Goal: Task Accomplishment & Management: Use online tool/utility

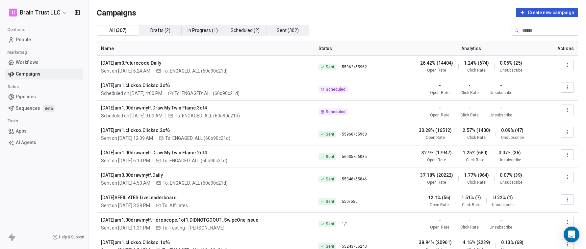
click at [523, 28] on input at bounding box center [550, 30] width 56 height 9
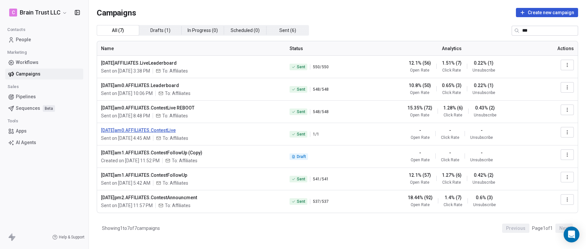
type input "***"
click at [162, 128] on span "[DATE]am0.AFFILIATES.ContestLive" at bounding box center [191, 130] width 181 height 7
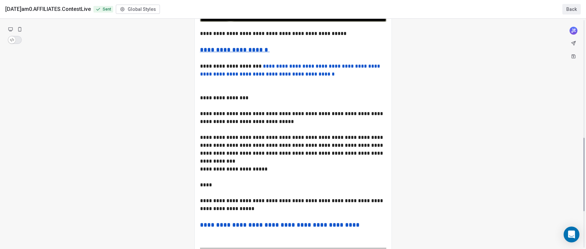
scroll to position [367, 0]
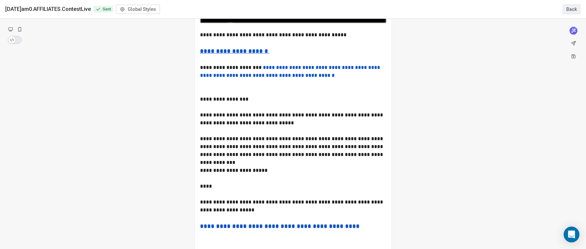
drag, startPoint x: 200, startPoint y: 35, endPoint x: 249, endPoint y: 96, distance: 79.2
click at [571, 10] on button "Back" at bounding box center [572, 9] width 18 height 11
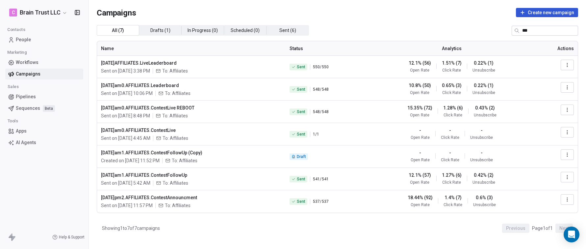
click at [567, 131] on icon "button" at bounding box center [567, 131] width 5 height 5
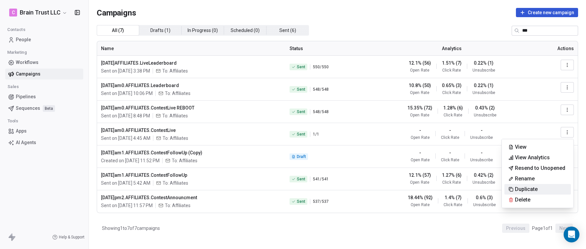
click at [528, 186] on span "Duplicate" at bounding box center [526, 189] width 23 height 8
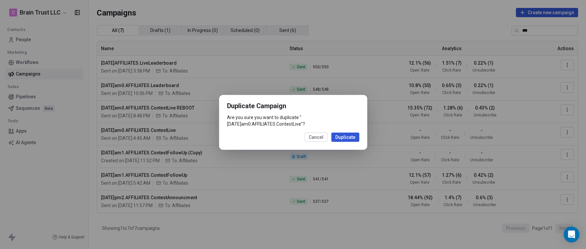
click at [344, 133] on button "Duplicate" at bounding box center [346, 136] width 28 height 9
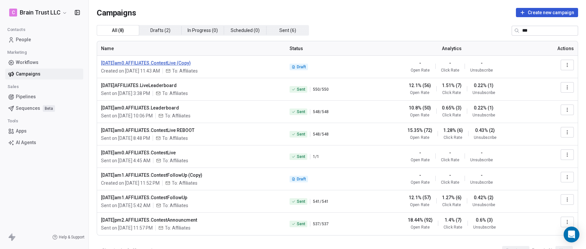
click at [167, 62] on span "[DATE]am0.AFFILIATES.ContestLive (Copy)" at bounding box center [191, 63] width 181 height 7
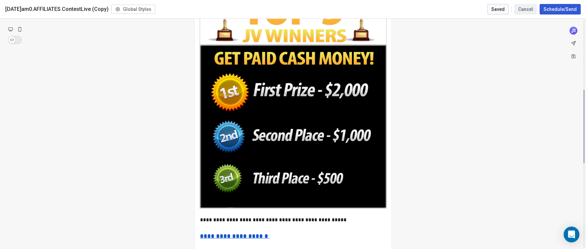
scroll to position [220, 0]
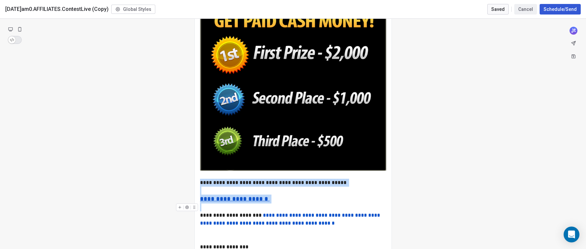
drag, startPoint x: 201, startPoint y: 181, endPoint x: 253, endPoint y: 211, distance: 59.6
click at [253, 211] on div "**********" at bounding box center [293, 169] width 186 height 608
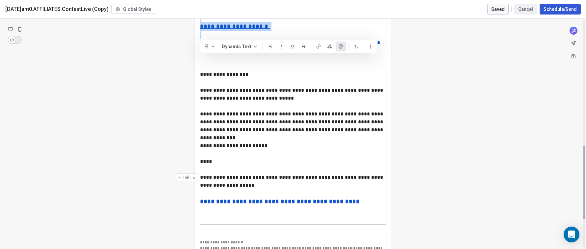
scroll to position [392, 0]
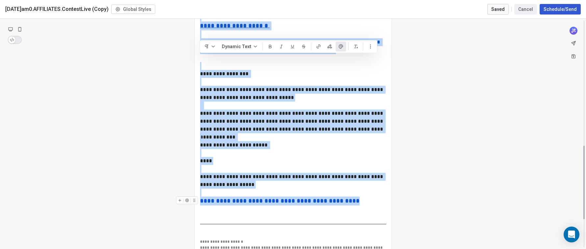
click at [340, 199] on div "**********" at bounding box center [293, 200] width 186 height 9
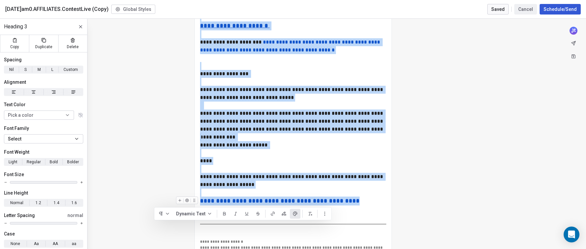
copy div "**********"
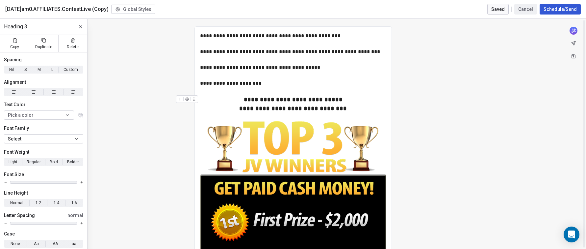
scroll to position [42, 0]
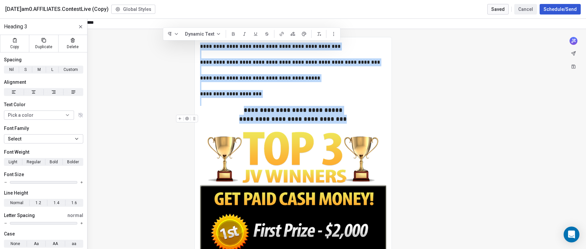
drag, startPoint x: 201, startPoint y: 46, endPoint x: 352, endPoint y: 116, distance: 166.2
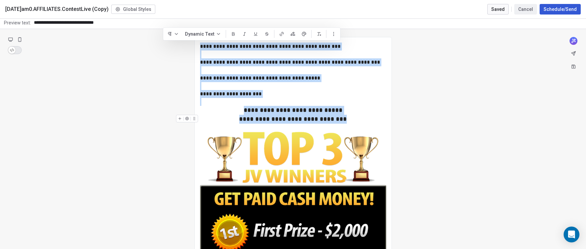
copy div "**********"
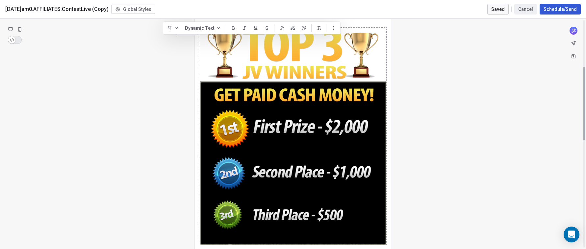
scroll to position [126, 0]
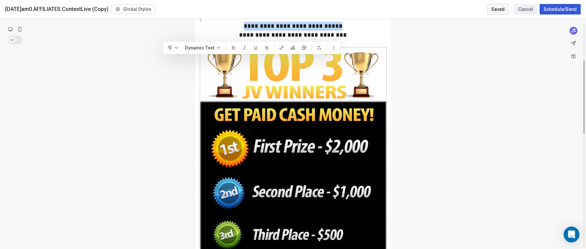
click at [303, 122] on img at bounding box center [293, 155] width 186 height 217
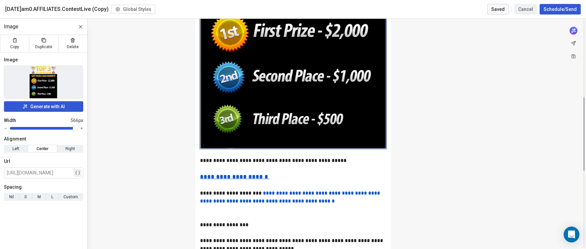
scroll to position [252, 0]
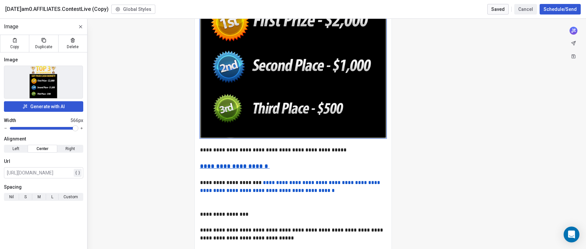
click at [527, 39] on div "**********" at bounding box center [293, 148] width 586 height 659
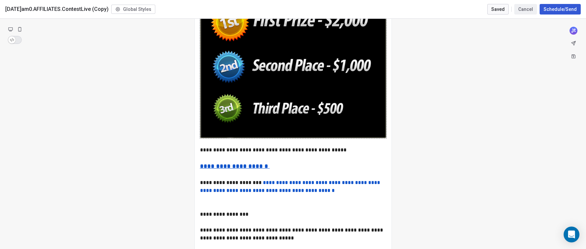
click at [524, 10] on button "Cancel" at bounding box center [526, 9] width 23 height 11
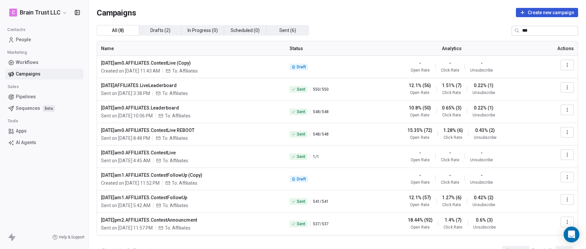
click at [565, 63] on icon "button" at bounding box center [567, 64] width 5 height 5
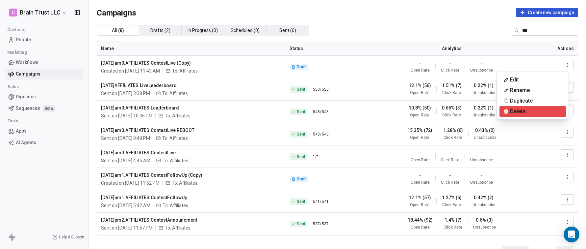
click at [528, 111] on div "Delete" at bounding box center [515, 111] width 30 height 11
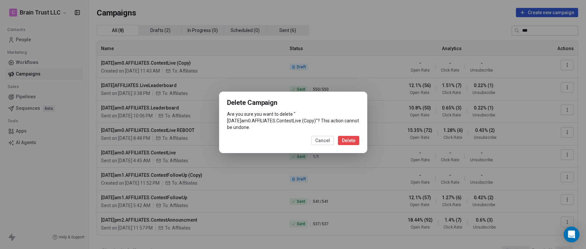
click at [349, 138] on button "Delete" at bounding box center [348, 140] width 21 height 9
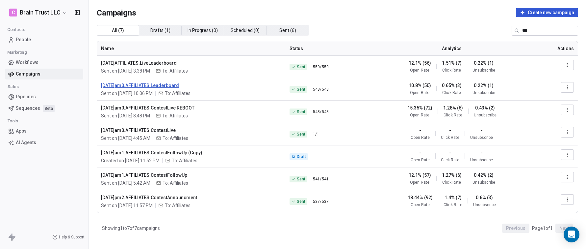
click at [171, 84] on span "[DATE]am0.AFFILIATES.Leaderboard" at bounding box center [191, 85] width 181 height 7
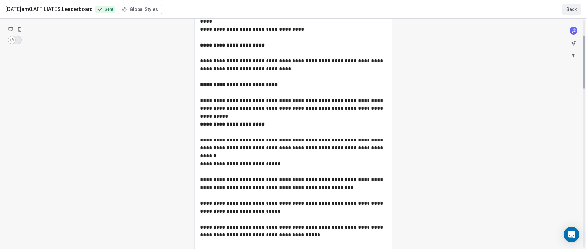
scroll to position [0, 0]
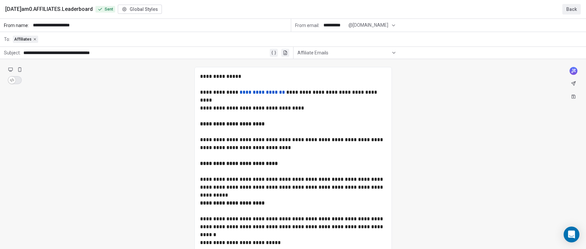
click at [574, 8] on button "Back" at bounding box center [572, 9] width 18 height 11
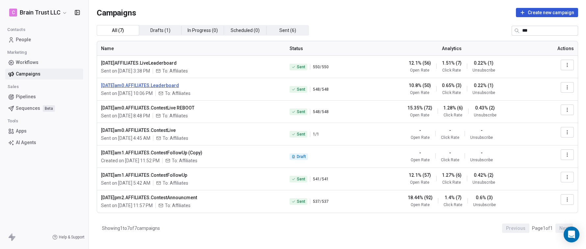
click at [148, 85] on span "[DATE]am0.AFFILIATES.Leaderboard" at bounding box center [191, 85] width 181 height 7
